Goal: Task Accomplishment & Management: Manage account settings

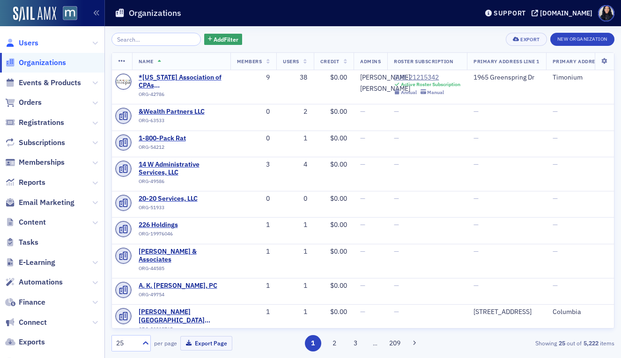
click at [33, 44] on span "Users" at bounding box center [29, 43] width 20 height 10
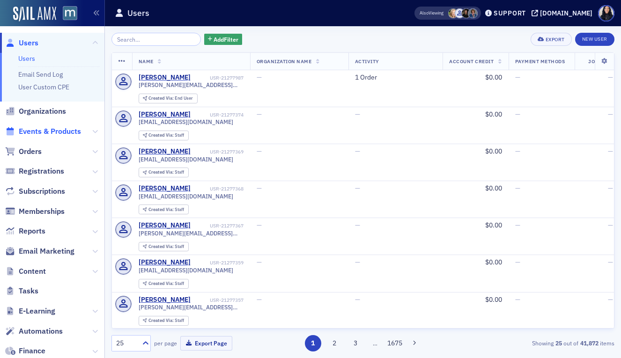
click at [39, 132] on span "Events & Products" at bounding box center [50, 131] width 62 height 10
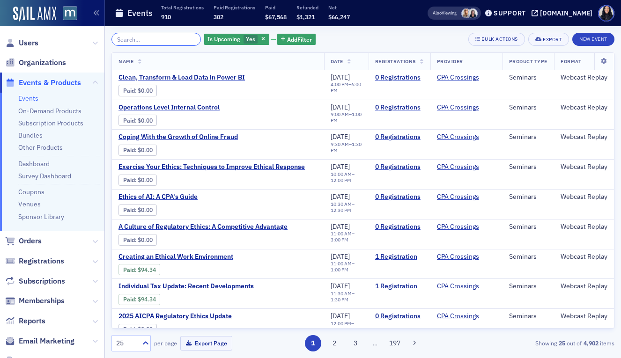
click at [165, 40] on input "search" at bounding box center [155, 39] width 89 height 13
paste input "Group Coaching/Empower Hour - Banish Self-Doubt: Unlock Your Inner Confidence"
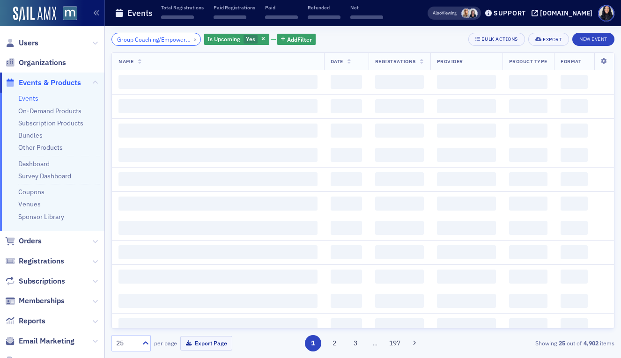
scroll to position [0, 152]
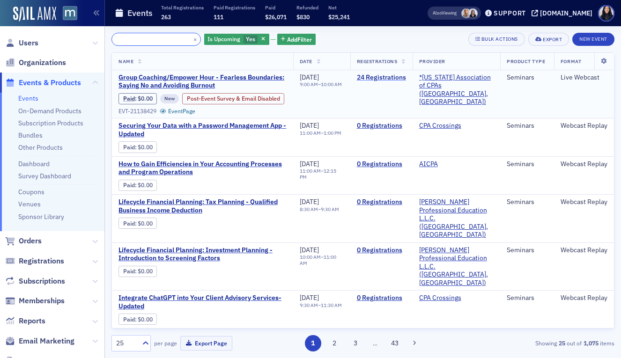
type input "Group Coaching/Empower Hour - Banish Self-Doubt: Unlock Your Inner Confidence"
click at [387, 79] on link "24 Registrations" at bounding box center [381, 78] width 49 height 8
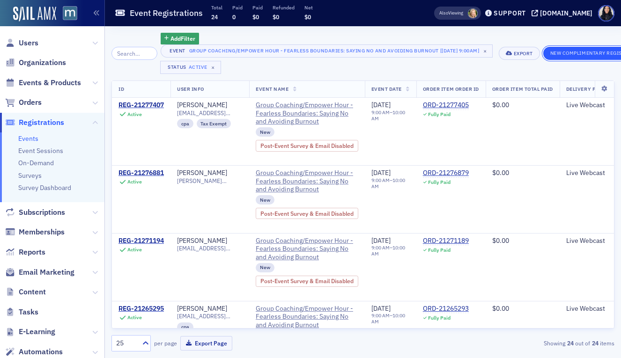
click at [589, 50] on button "New Complimentary Registration" at bounding box center [597, 53] width 108 height 13
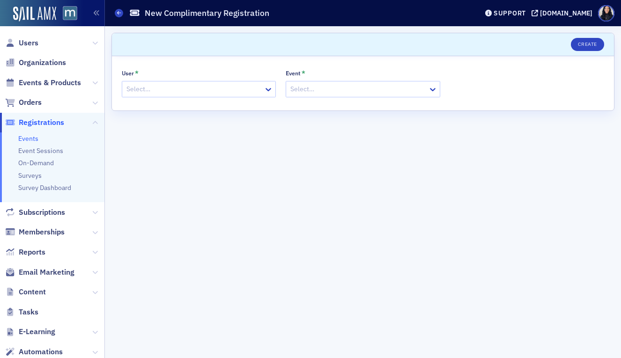
click at [230, 91] on div at bounding box center [193, 89] width 137 height 12
type input "REbekah"
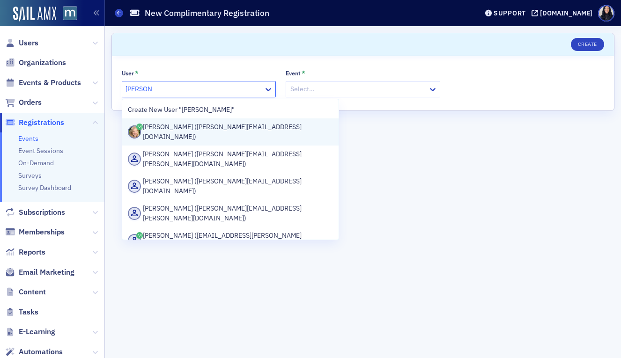
click at [230, 126] on div "Rebekah Olson (rebekah@macpa.org)" at bounding box center [230, 132] width 205 height 20
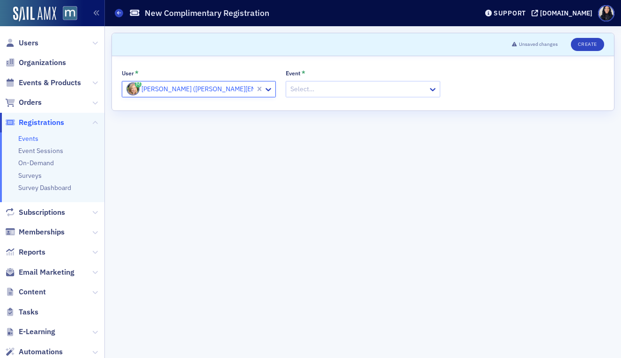
click at [326, 89] on div at bounding box center [357, 89] width 137 height 12
paste input "Group Coaching/Empower Hour - Banish Self-Doubt: Unlock Your Inner Confidence"
type input "Group Coaching/Empower Hour - Banish Self-Doubt: Unlock Your Inner Confidence"
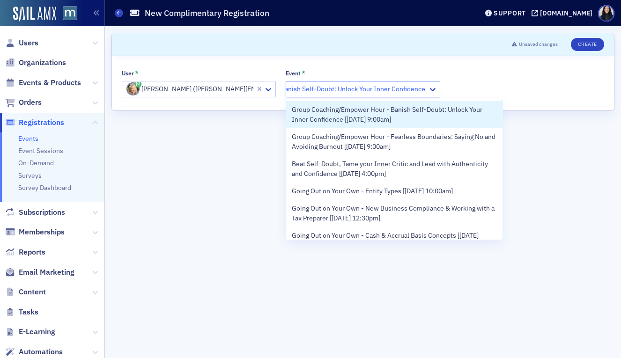
scroll to position [0, 108]
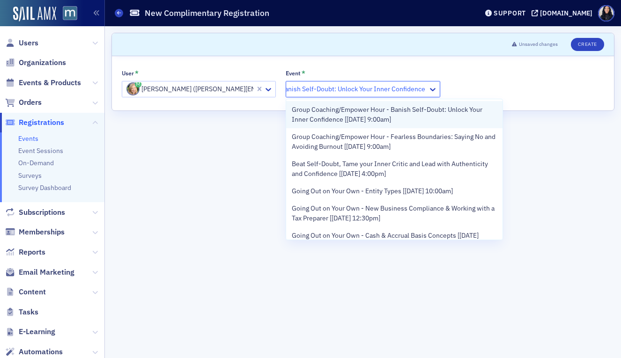
click at [320, 113] on span "Group Coaching/Empower Hour - Banish Self-Doubt: Unlock Your Inner Confidence […" at bounding box center [394, 115] width 205 height 20
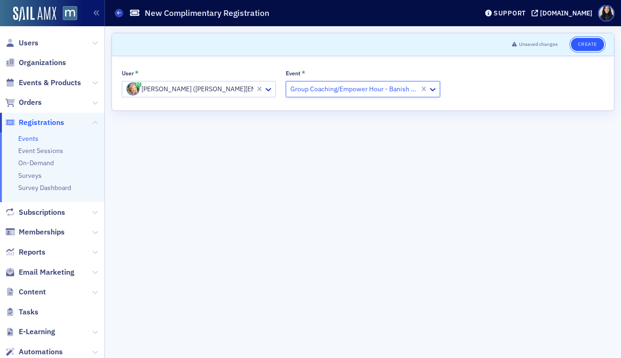
click at [583, 45] on button "Create" at bounding box center [587, 44] width 33 height 13
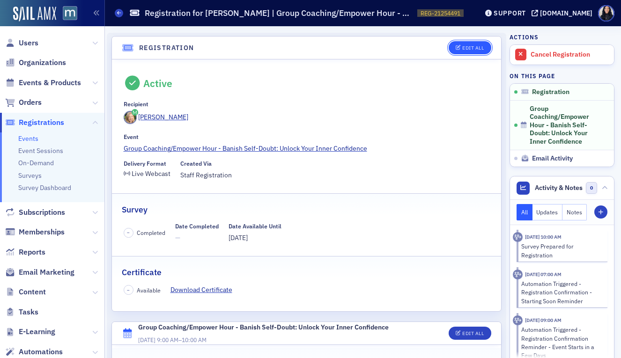
click at [468, 45] on div "Edit All" at bounding box center [473, 47] width 22 height 5
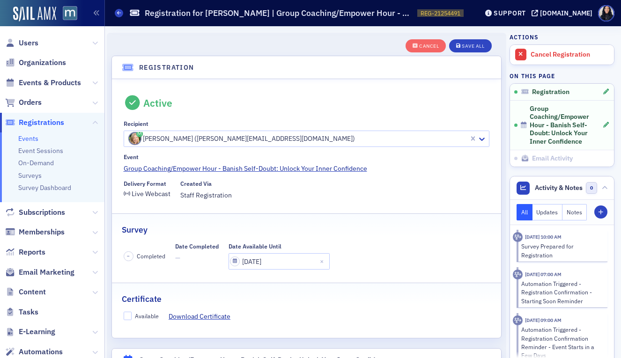
scroll to position [25, 0]
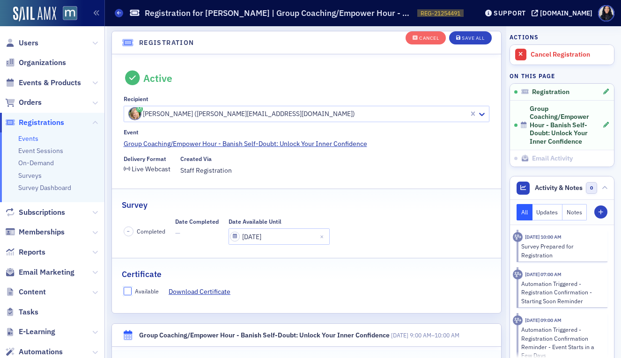
click at [125, 288] on input "Available" at bounding box center [128, 291] width 8 height 8
checkbox input "true"
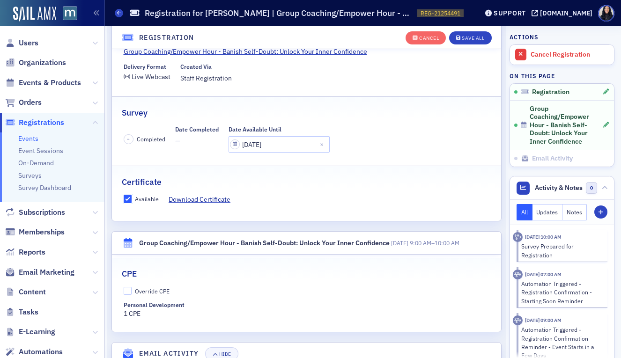
scroll to position [125, 0]
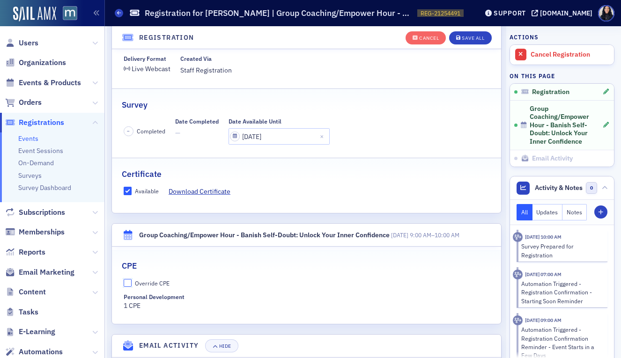
click at [127, 286] on input "Override CPE" at bounding box center [128, 283] width 8 height 8
checkbox input "true"
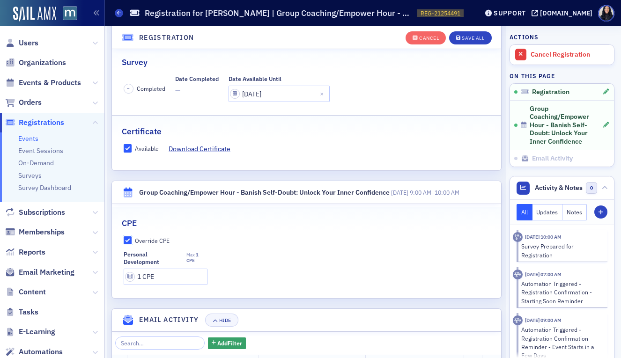
scroll to position [180, 0]
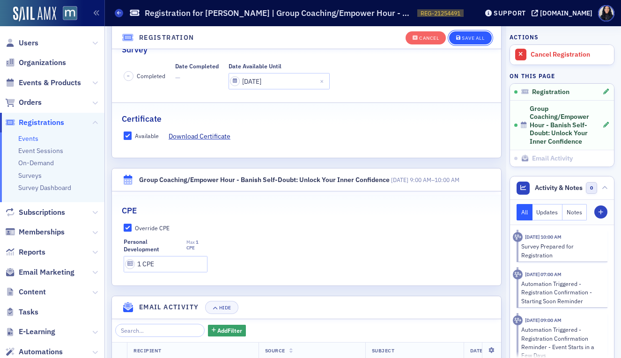
click at [465, 39] on div "Save All" at bounding box center [473, 38] width 22 height 5
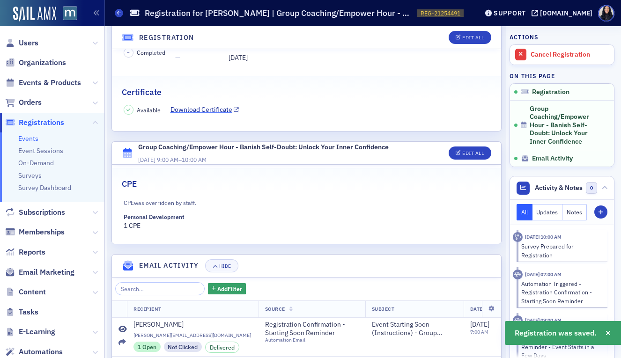
click at [220, 110] on link "Download Certificate" at bounding box center [204, 110] width 69 height 10
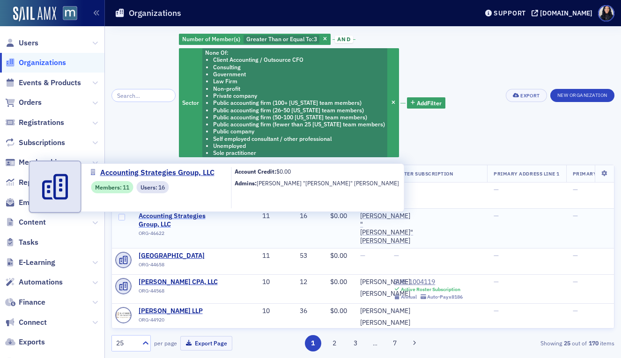
click at [191, 216] on span "Accounting Strategies Group, LLC" at bounding box center [181, 220] width 85 height 16
select select "US"
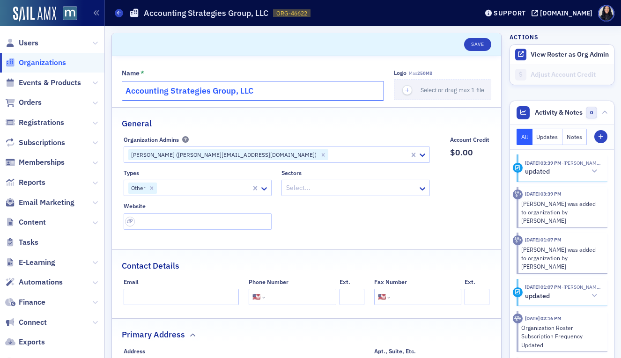
click at [268, 92] on input "Accounting Strategies Group, LLC" at bounding box center [253, 91] width 262 height 20
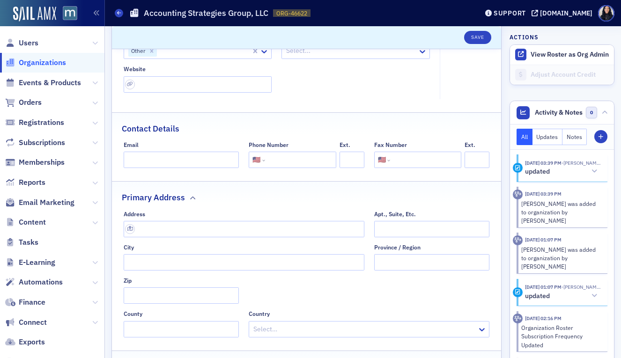
scroll to position [200, 0]
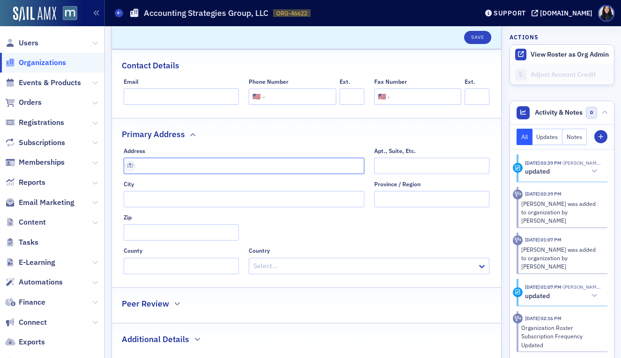
click at [224, 165] on input "text" at bounding box center [244, 166] width 241 height 16
paste input "[STREET_ADDRESS]"
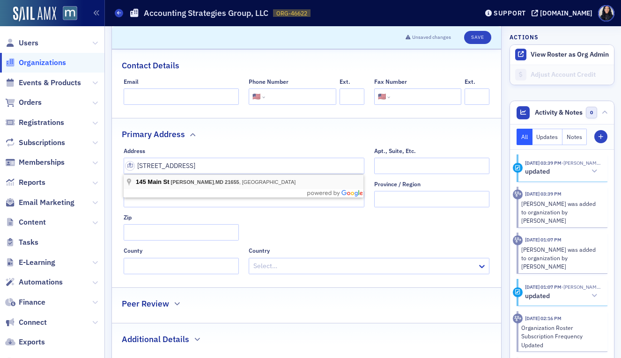
type input "[STREET_ADDRESS]"
type input "[PERSON_NAME]"
type input "21655-2229"
type input "Caroline County"
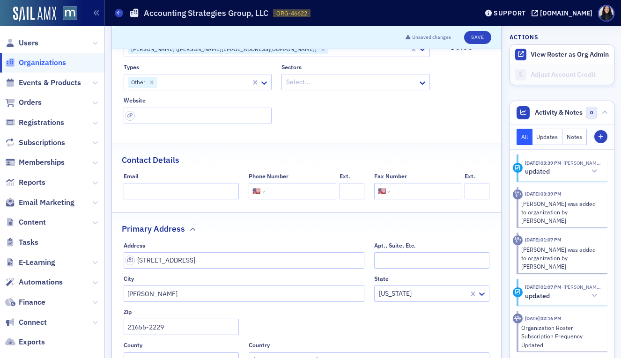
scroll to position [71, 0]
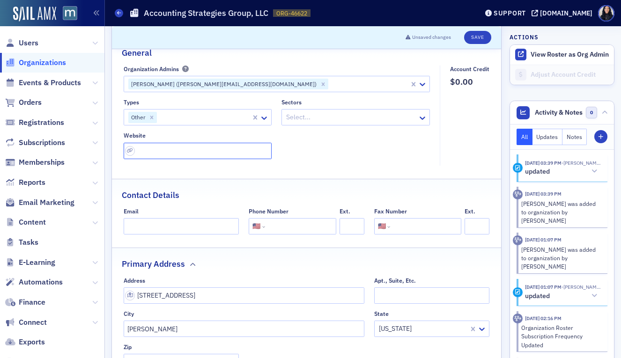
click at [155, 154] on input "url" at bounding box center [198, 151] width 148 height 16
paste input "[URL][DOMAIN_NAME]"
type input "[URL][DOMAIN_NAME]"
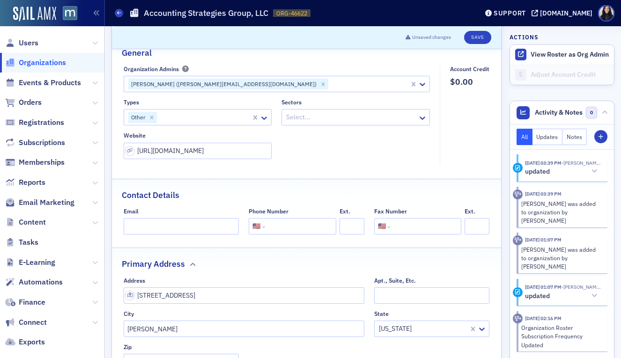
click at [271, 230] on input "tel" at bounding box center [300, 226] width 66 height 16
paste input "[PHONE_NUMBER]"
type input "[PHONE_NUMBER]"
click at [322, 118] on div at bounding box center [351, 117] width 132 height 12
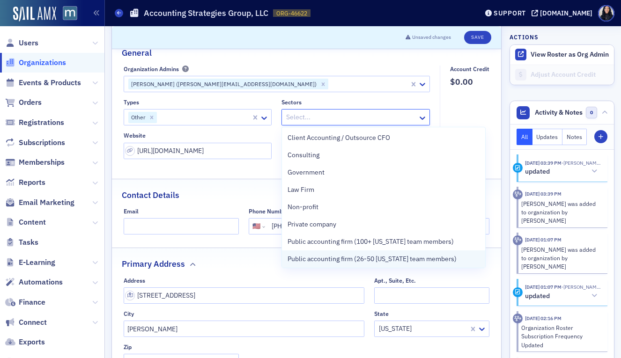
scroll to position [106, 0]
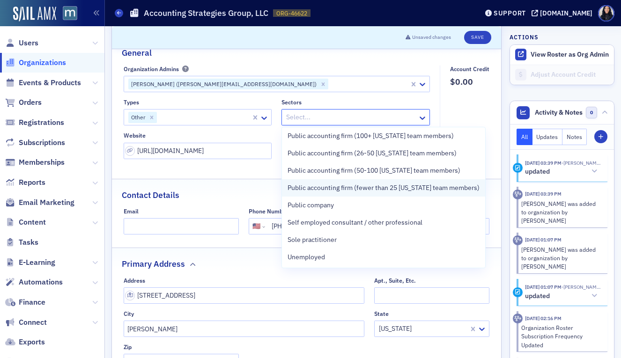
click at [325, 184] on span "Public accounting firm (fewer than 25 [US_STATE] team members)" at bounding box center [383, 188] width 192 height 10
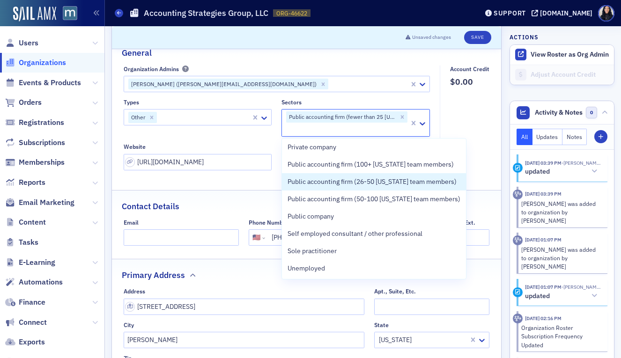
scroll to position [88, 0]
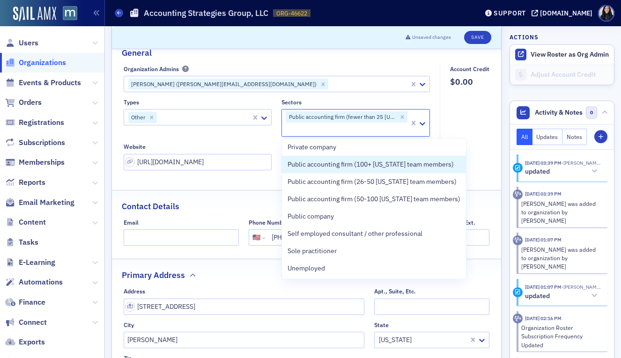
click at [234, 140] on div "Types Other Sectors option Public accounting firm (fewer than 25 [US_STATE] tea…" at bounding box center [277, 134] width 307 height 71
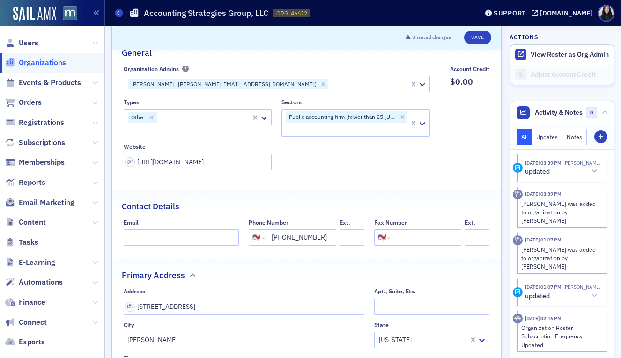
click at [228, 119] on div at bounding box center [204, 117] width 93 height 12
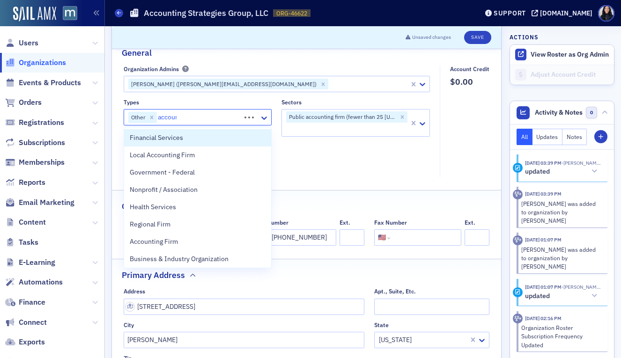
type input "account"
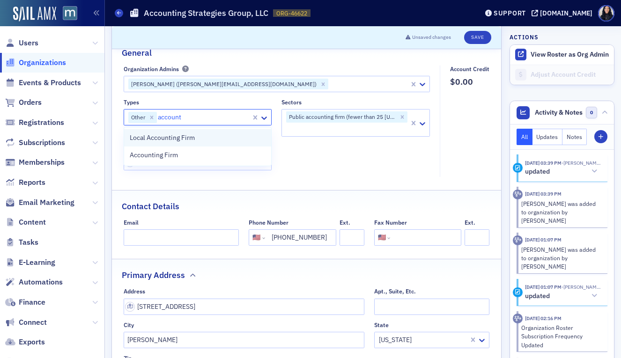
click at [225, 139] on div "Local Accounting Firm" at bounding box center [198, 138] width 136 height 10
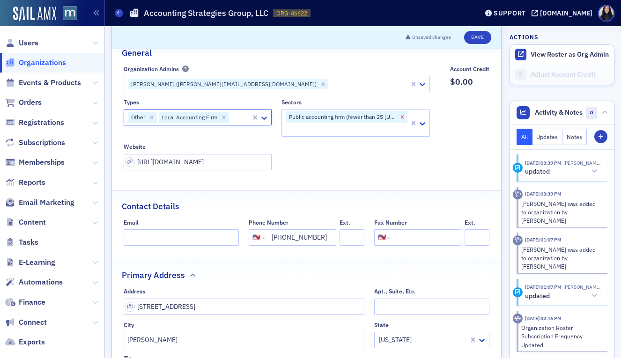
click at [401, 115] on icon "Remove Public accounting firm (fewer than 25 Maryland team members)" at bounding box center [402, 117] width 7 height 7
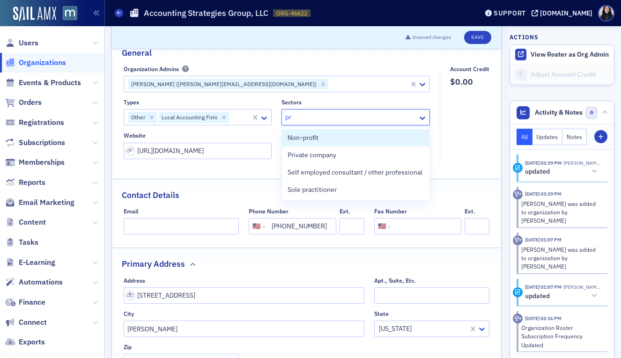
type input "pri"
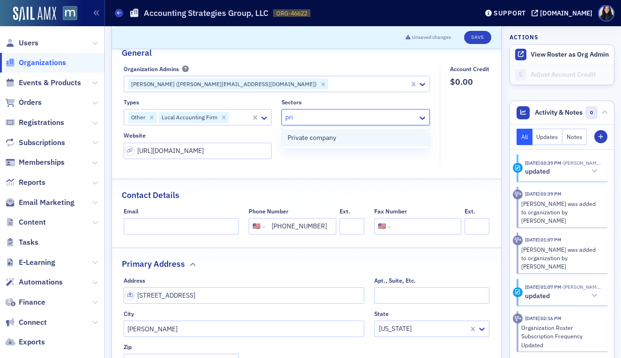
click at [394, 140] on div "Private company" at bounding box center [355, 138] width 136 height 10
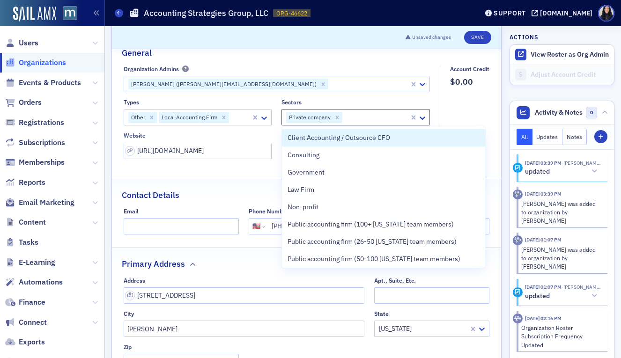
click at [472, 110] on fieldset "Account Credit $0.00" at bounding box center [467, 116] width 55 height 100
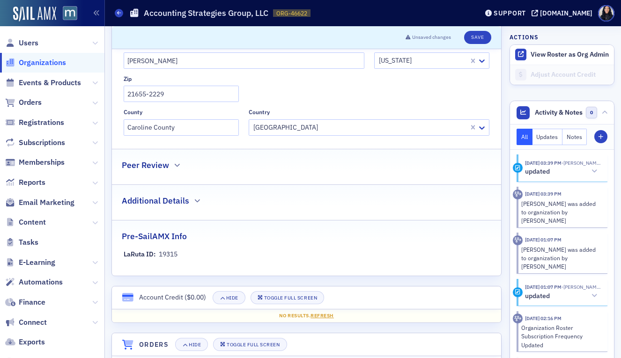
scroll to position [343, 0]
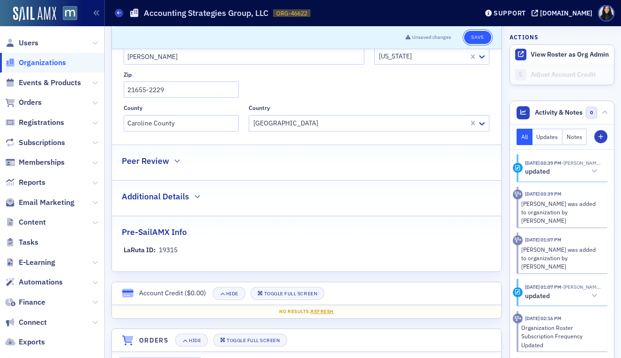
click at [478, 37] on button "Save" at bounding box center [477, 37] width 27 height 13
select select "US"
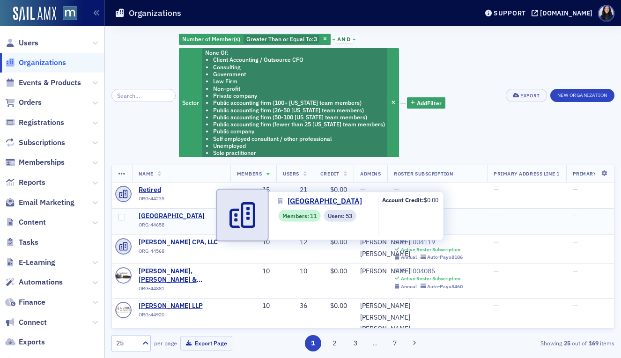
click at [177, 217] on span "Towson University" at bounding box center [181, 216] width 85 height 8
select select "US"
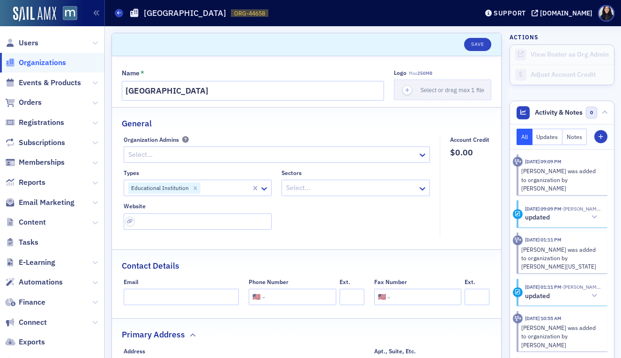
click at [302, 192] on div at bounding box center [351, 188] width 132 height 12
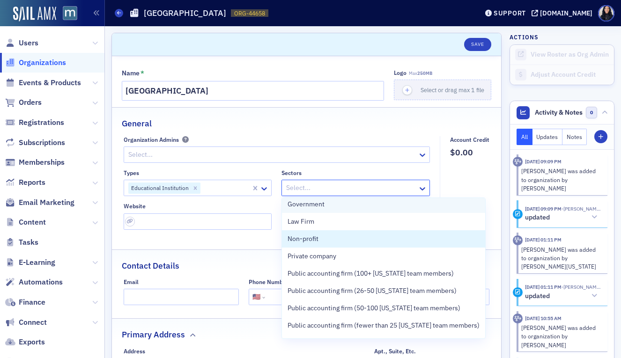
scroll to position [106, 0]
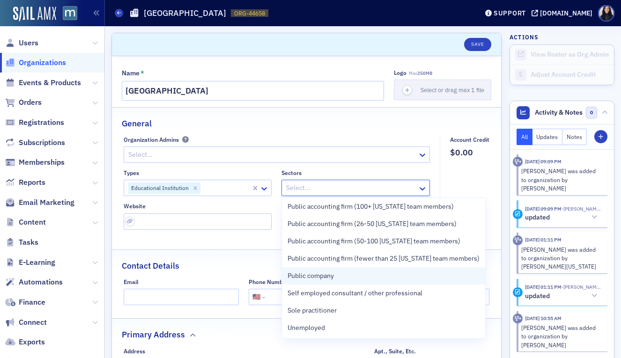
click at [323, 272] on span "Public company" at bounding box center [310, 276] width 46 height 10
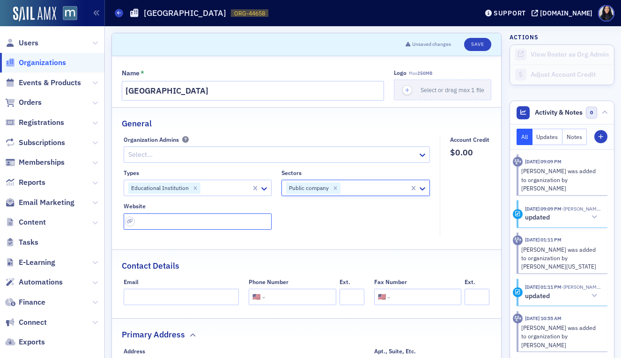
click at [142, 227] on input "url" at bounding box center [198, 221] width 148 height 16
paste input "https://www.towson.edu/"
type input "https://www.towson.edu/"
click at [370, 190] on div at bounding box center [374, 188] width 67 height 12
type input "e"
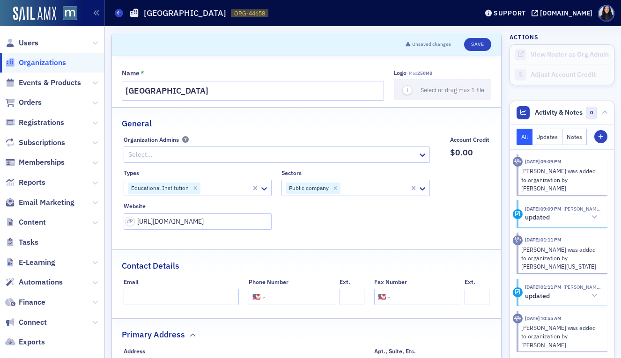
click at [397, 124] on div "General" at bounding box center [306, 119] width 369 height 22
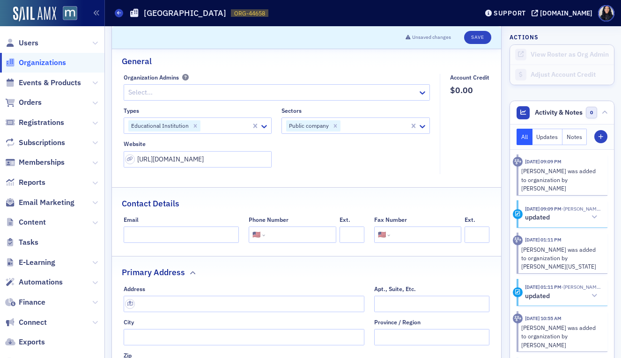
scroll to position [86, 0]
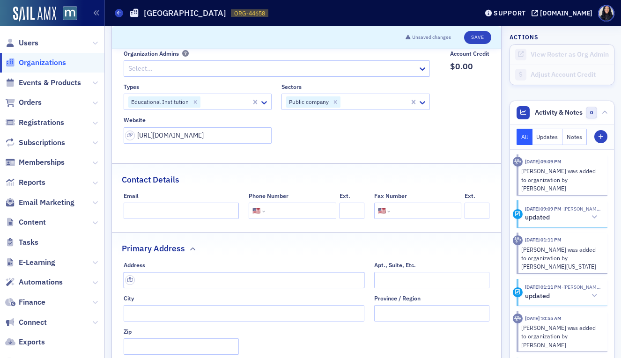
click at [162, 279] on input "text" at bounding box center [244, 280] width 241 height 16
paste input "8000 York Road Towson, MD 21252"
type input "8000 York Rd"
type input "Towson"
type input "21252"
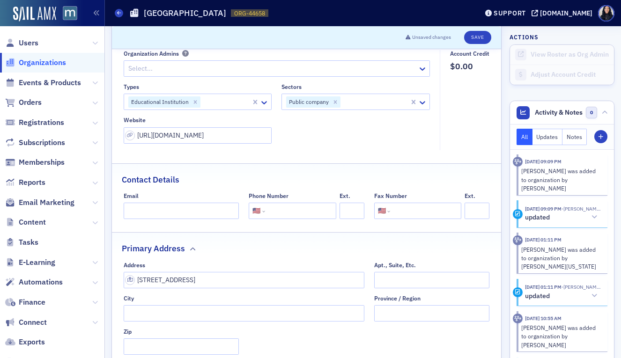
type input "Baltimore County"
click at [280, 215] on input "tel" at bounding box center [300, 211] width 66 height 16
paste input "(410) 704-2000"
type input "(410) 704-2000"
click at [354, 173] on div "Contact Details" at bounding box center [306, 175] width 369 height 22
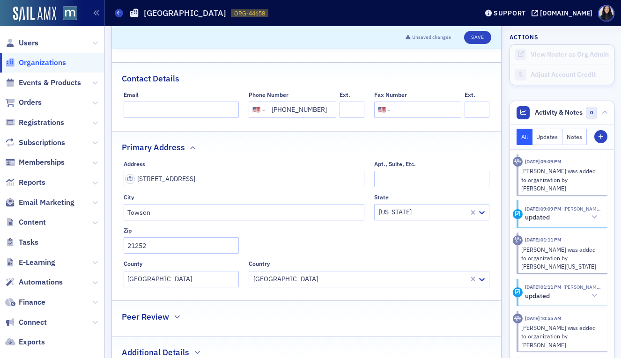
scroll to position [0, 0]
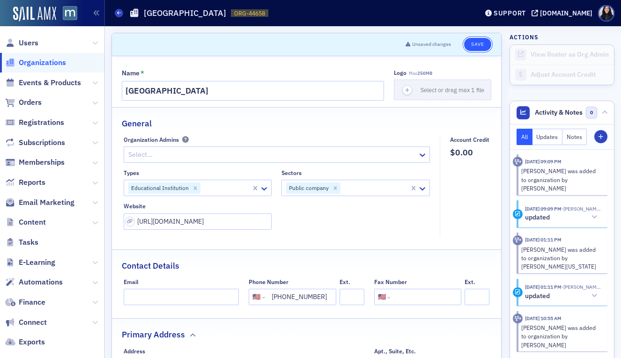
click at [480, 42] on button "Save" at bounding box center [477, 44] width 27 height 13
select select "US"
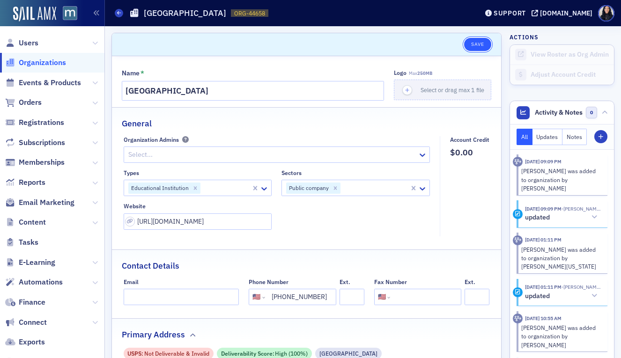
click at [476, 44] on button "Save" at bounding box center [477, 44] width 27 height 13
select select "US"
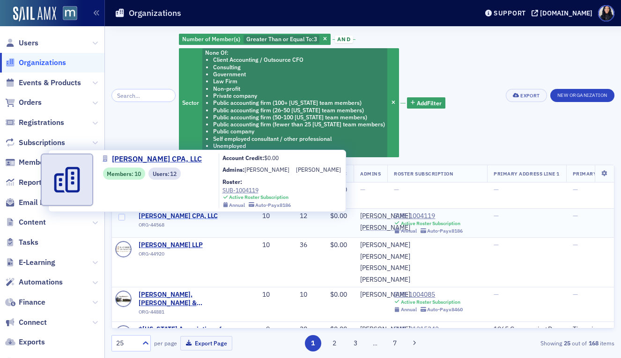
click at [184, 217] on span "[PERSON_NAME] CPA, LLC" at bounding box center [181, 216] width 85 height 8
select select "US"
